Goal: Information Seeking & Learning: Check status

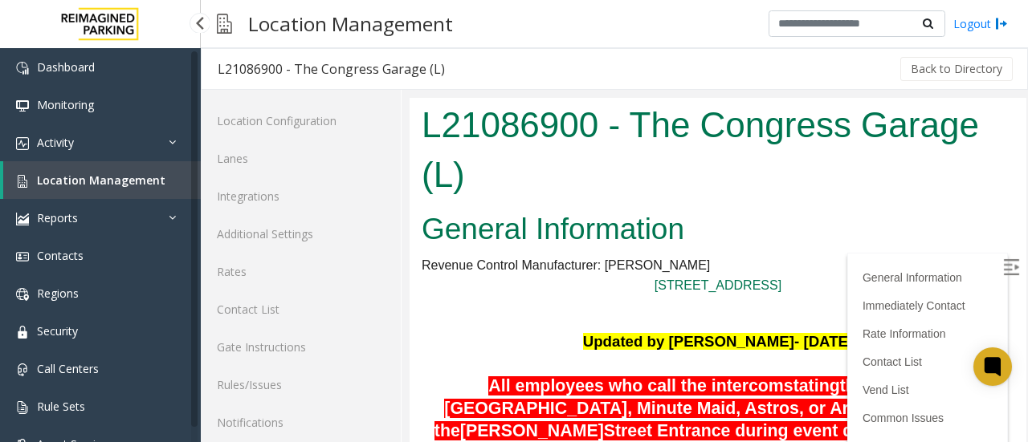
click at [80, 176] on span "Location Management" at bounding box center [101, 180] width 128 height 15
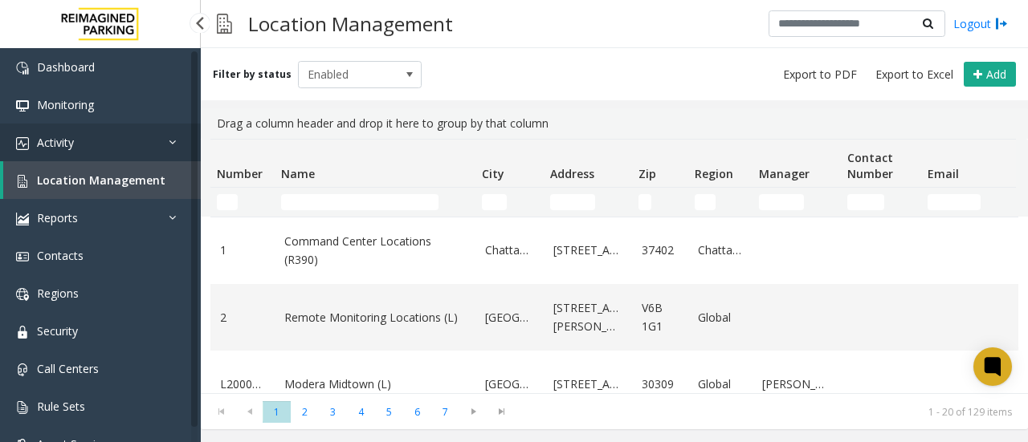
click at [101, 136] on link "Activity" at bounding box center [100, 143] width 201 height 38
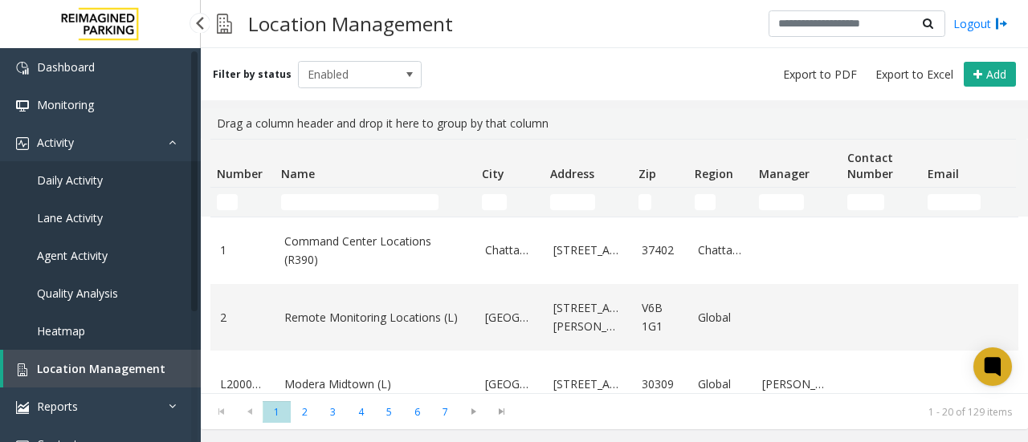
click at [97, 175] on span "Daily Activity" at bounding box center [70, 180] width 66 height 15
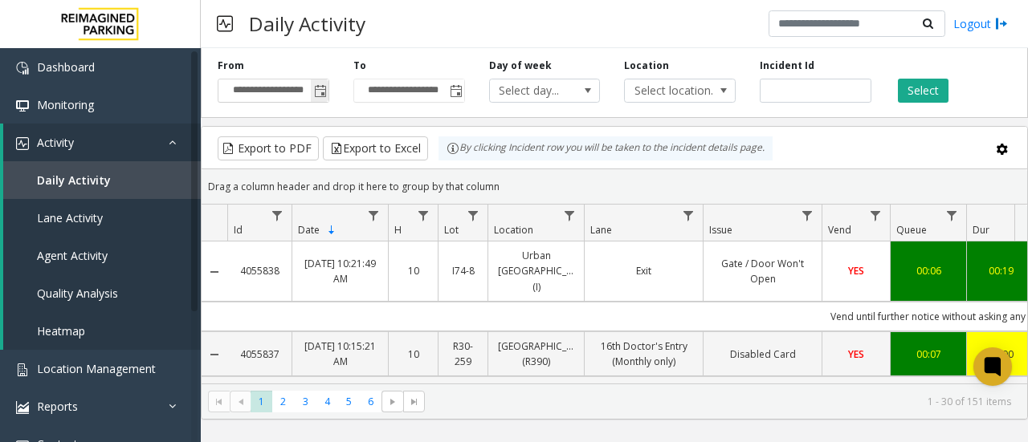
click at [321, 89] on span "Toggle popup" at bounding box center [320, 91] width 13 height 13
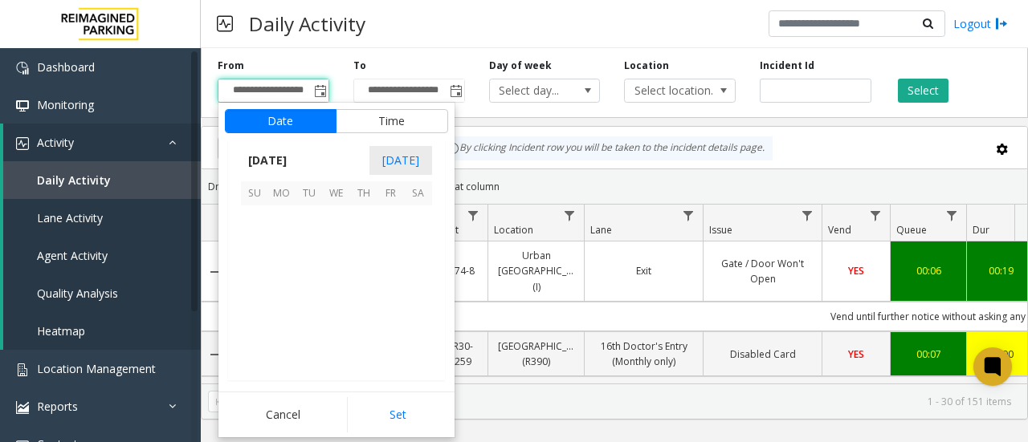
scroll to position [288039, 0]
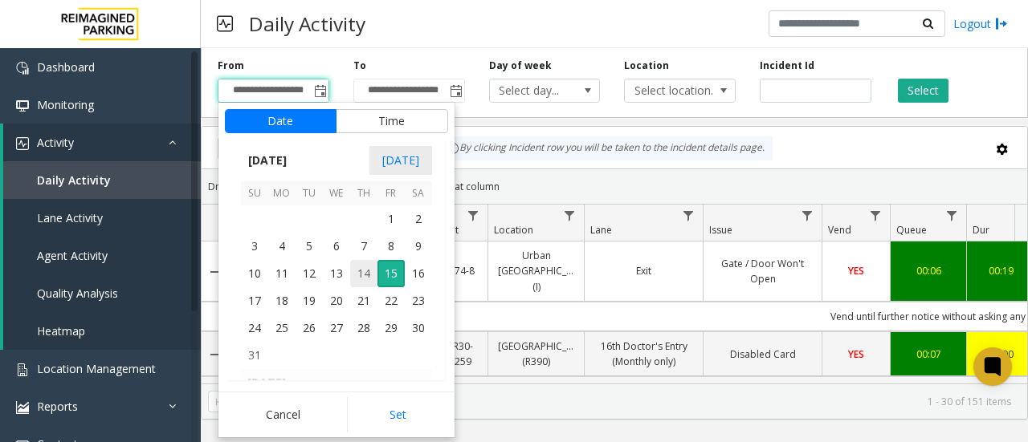
click at [359, 274] on span "14" at bounding box center [363, 273] width 27 height 27
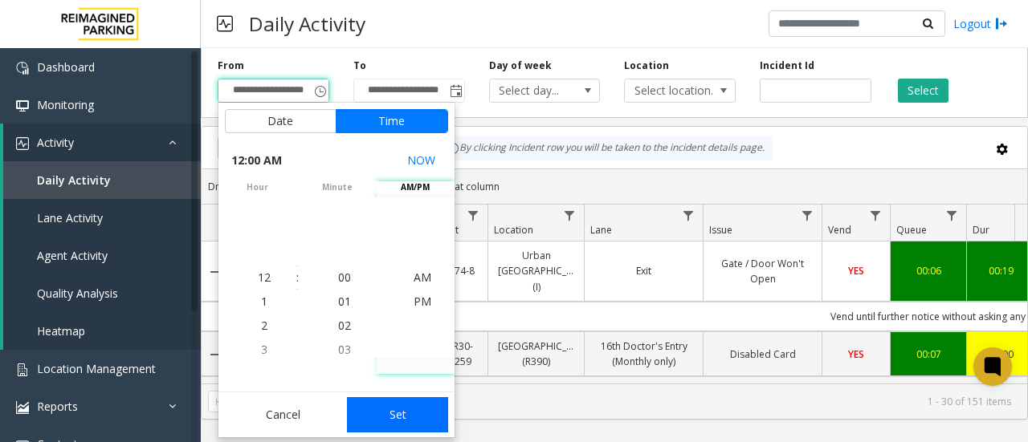
click at [411, 412] on button "Set" at bounding box center [397, 415] width 101 height 35
type input "**********"
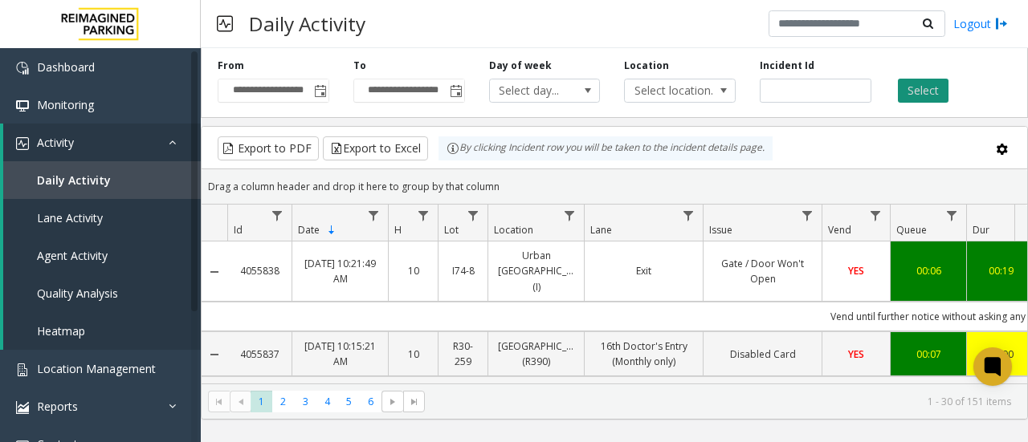
click at [916, 91] on button "Select" at bounding box center [923, 91] width 51 height 24
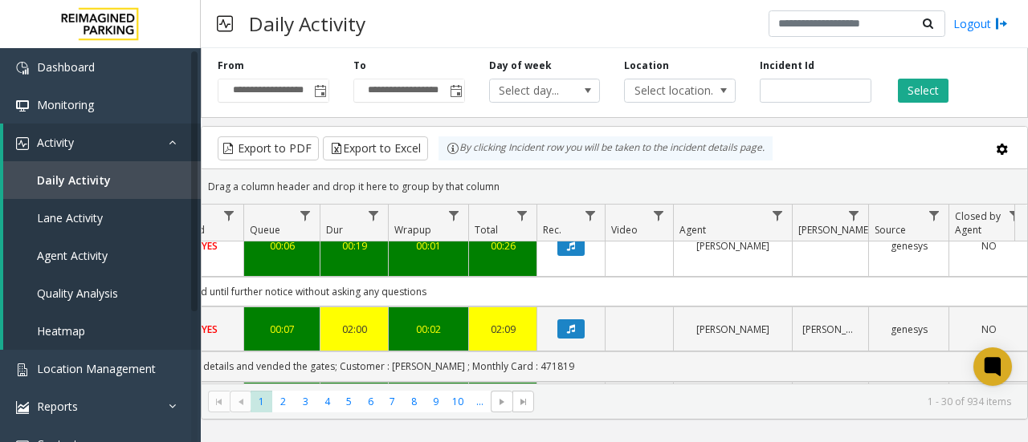
scroll to position [0, 646]
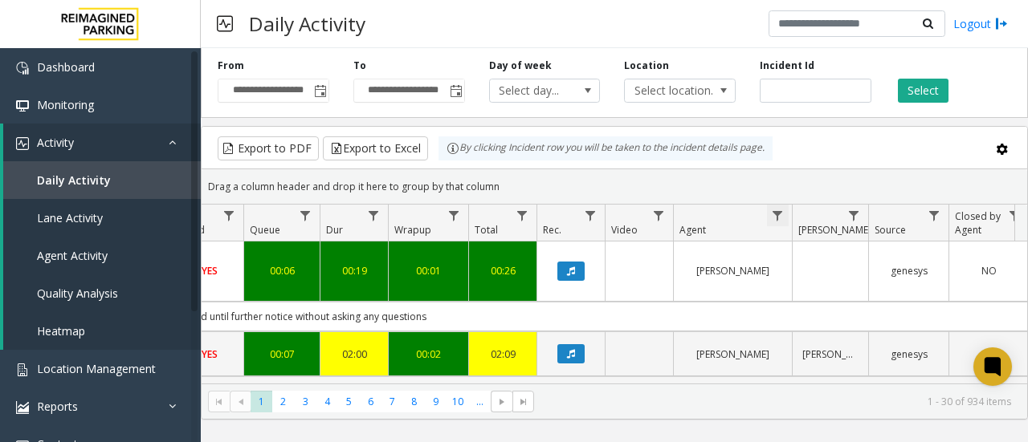
click at [782, 213] on span "Data table" at bounding box center [777, 216] width 13 height 13
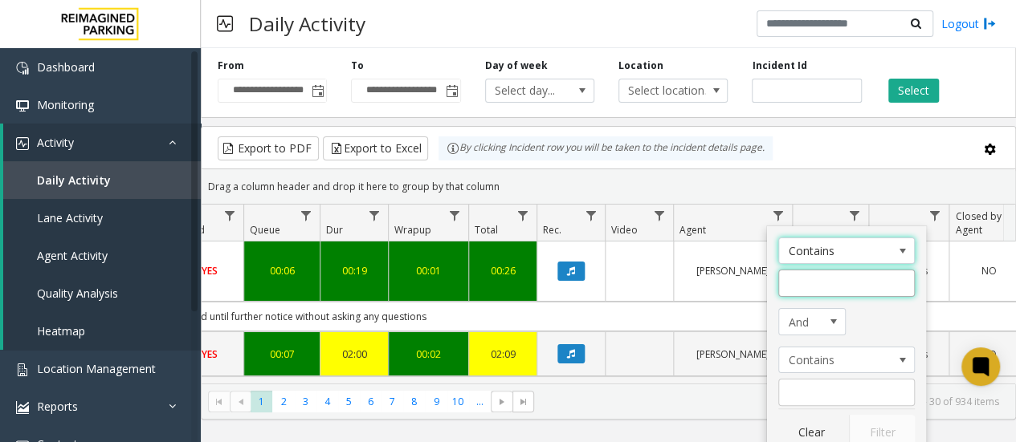
click at [805, 274] on input "Agent Filter" at bounding box center [846, 283] width 137 height 27
type input "****"
click button "Filter" at bounding box center [882, 432] width 66 height 35
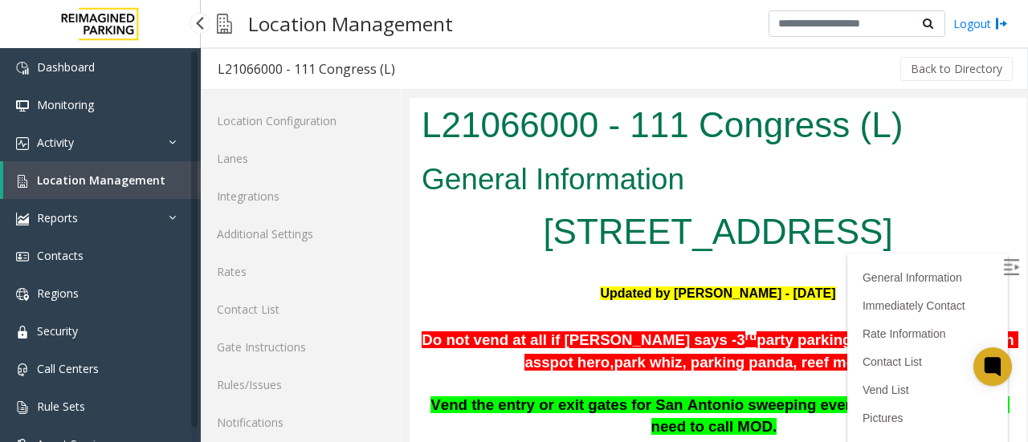
click at [92, 188] on link "Location Management" at bounding box center [102, 180] width 198 height 38
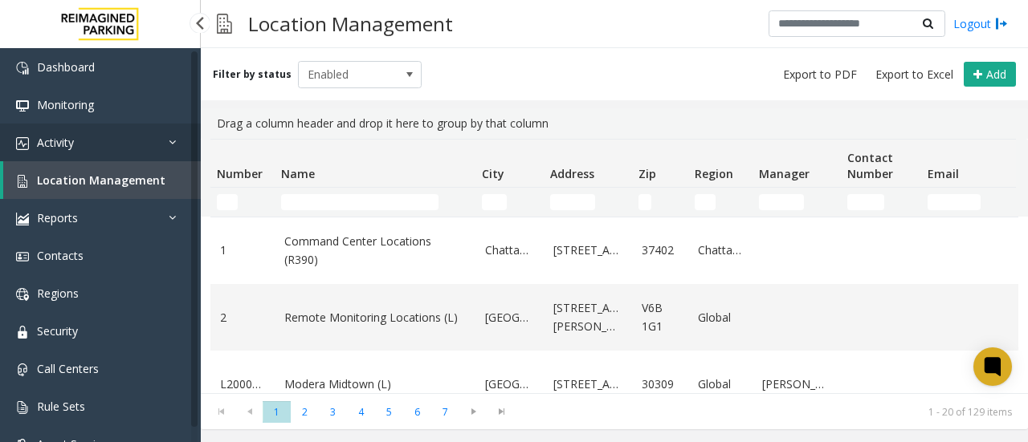
click at [113, 147] on link "Activity" at bounding box center [100, 143] width 201 height 38
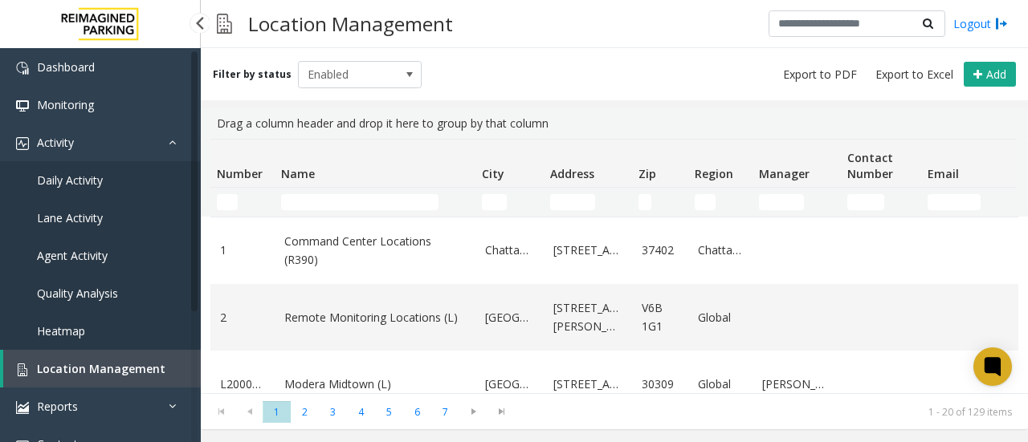
click at [104, 192] on link "Daily Activity" at bounding box center [100, 180] width 201 height 38
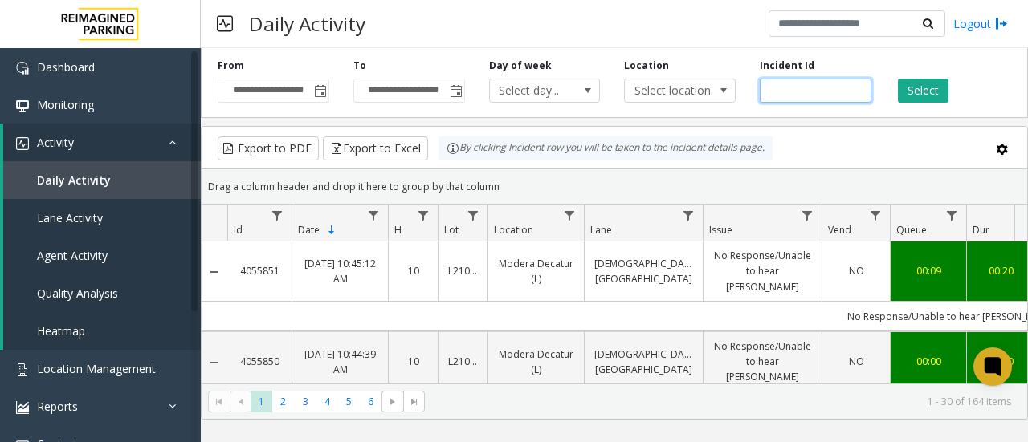
click at [802, 88] on input "number" at bounding box center [816, 91] width 112 height 24
paste input "*******"
click at [928, 85] on button "Select" at bounding box center [923, 91] width 51 height 24
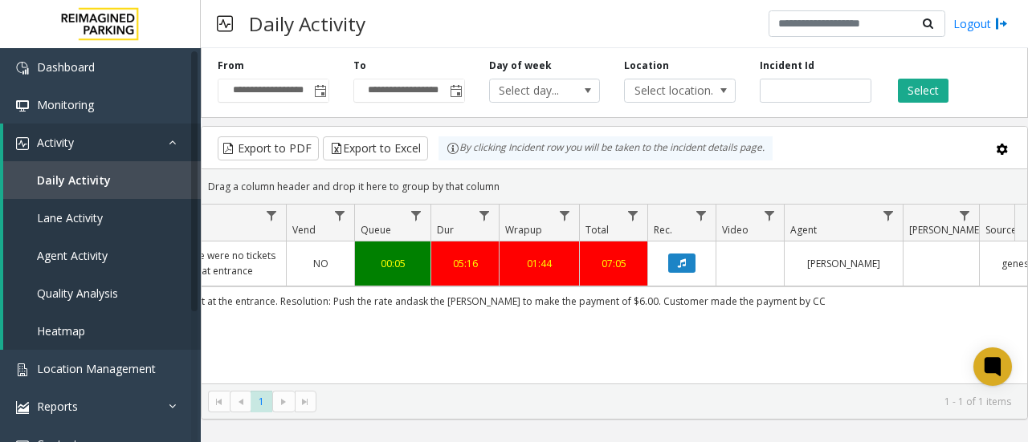
scroll to position [0, 579]
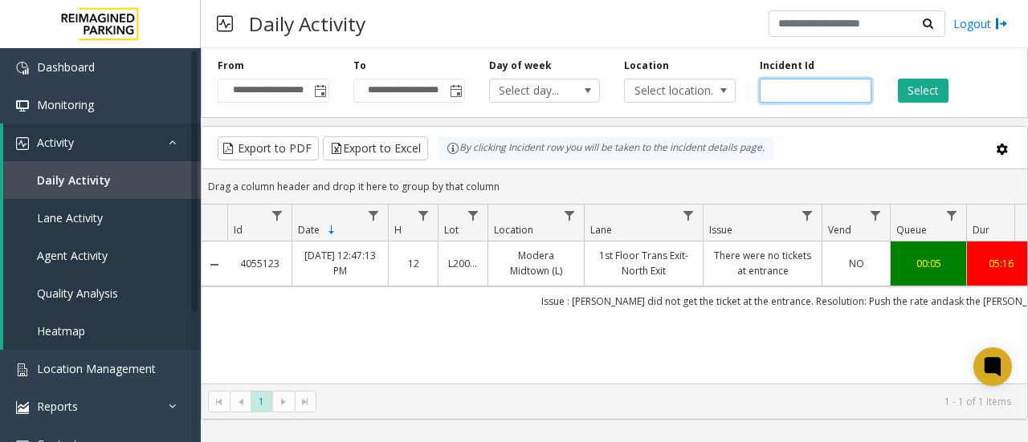
click at [792, 88] on input "*******" at bounding box center [816, 91] width 112 height 24
paste input "number"
type input "*******"
click at [927, 98] on button "Select" at bounding box center [923, 91] width 51 height 24
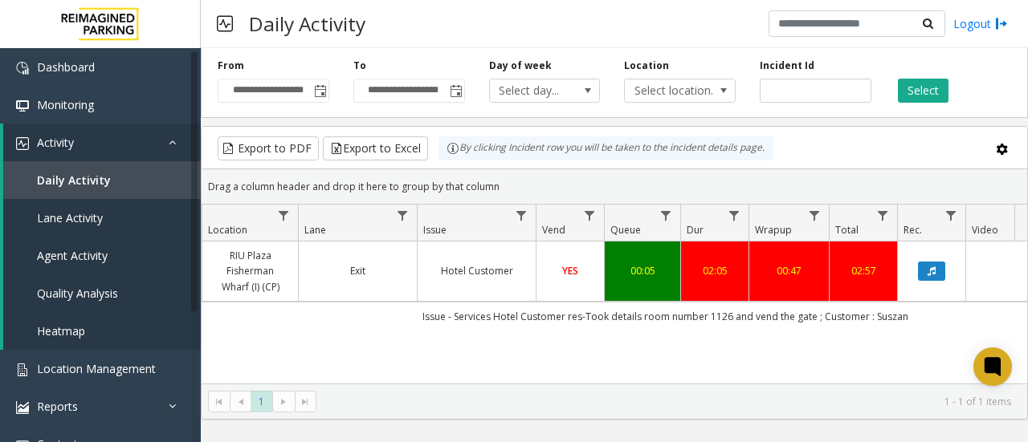
scroll to position [0, 287]
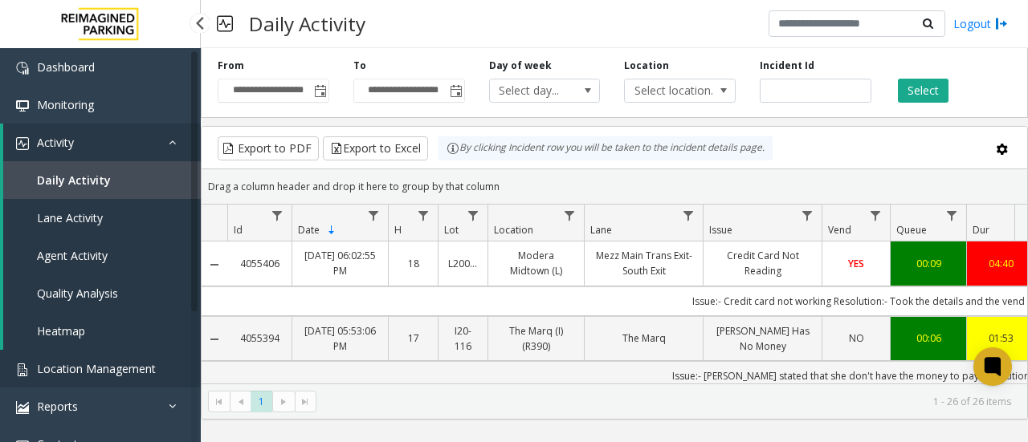
scroll to position [1786, 0]
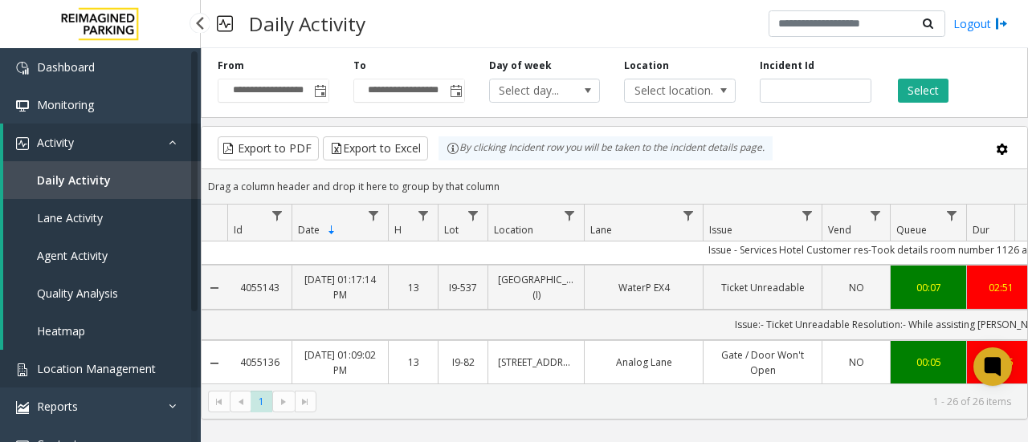
click at [99, 380] on link "Location Management" at bounding box center [100, 369] width 201 height 38
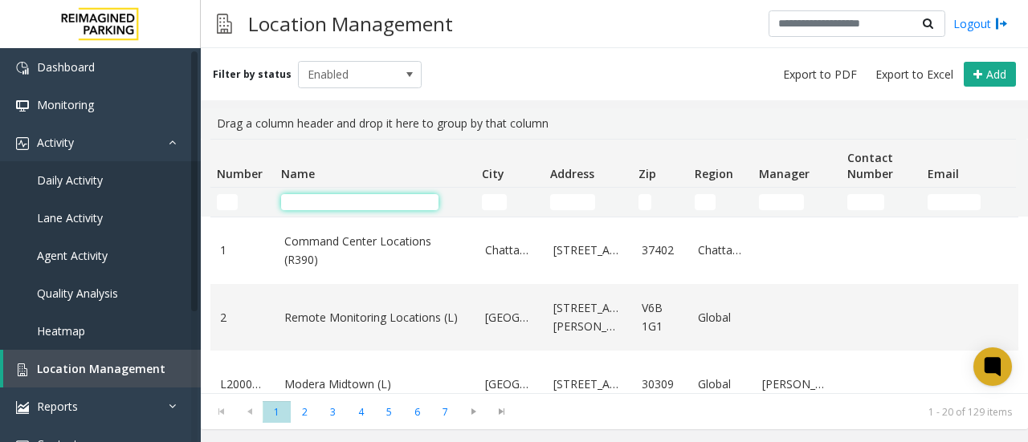
click at [342, 201] on input "Name Filter" at bounding box center [359, 202] width 157 height 16
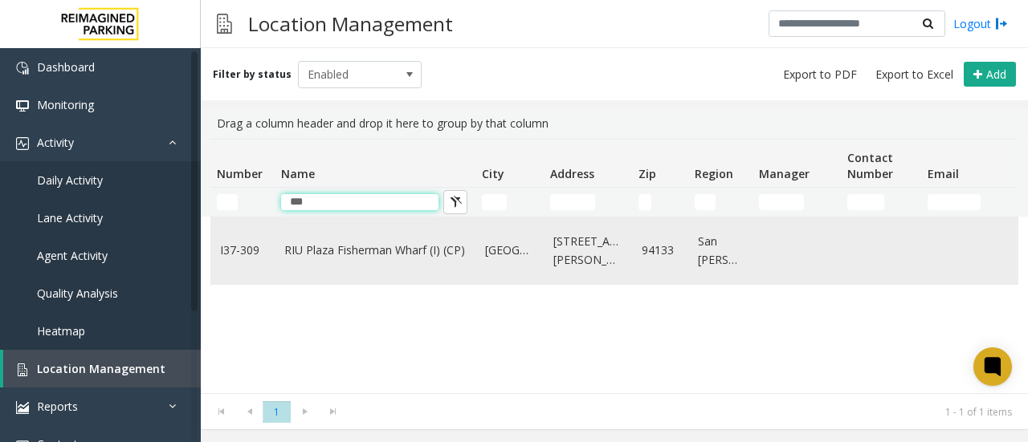
type input "***"
click at [361, 251] on link "RIU Plaza Fisherman Wharf (I) (CP)" at bounding box center [374, 251] width 181 height 18
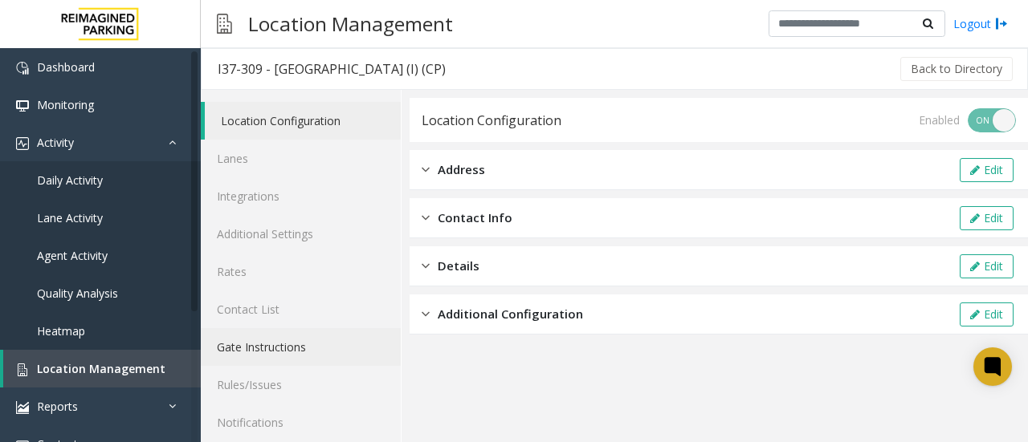
scroll to position [86, 0]
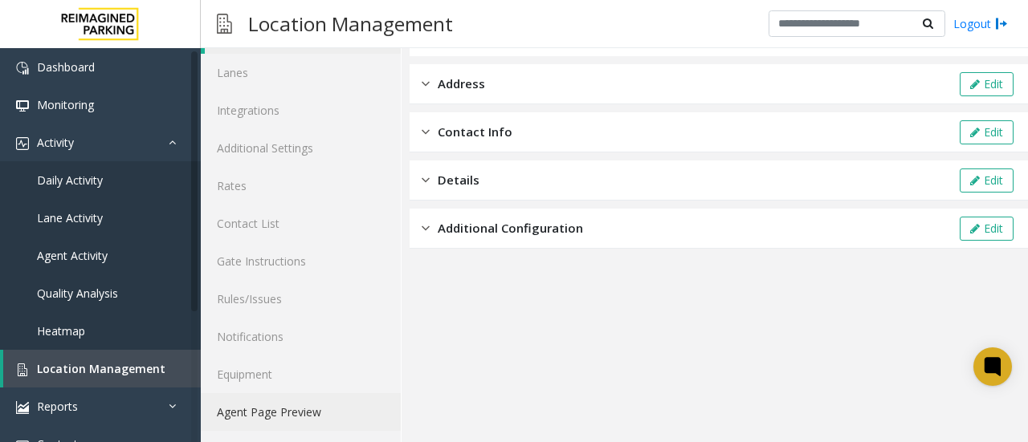
click at [299, 409] on link "Agent Page Preview" at bounding box center [301, 413] width 200 height 38
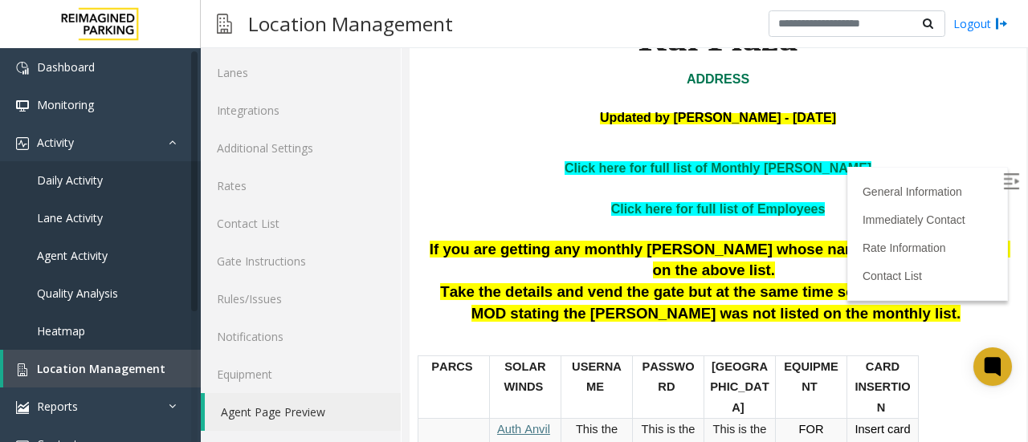
scroll to position [167, 0]
